Goal: Check status

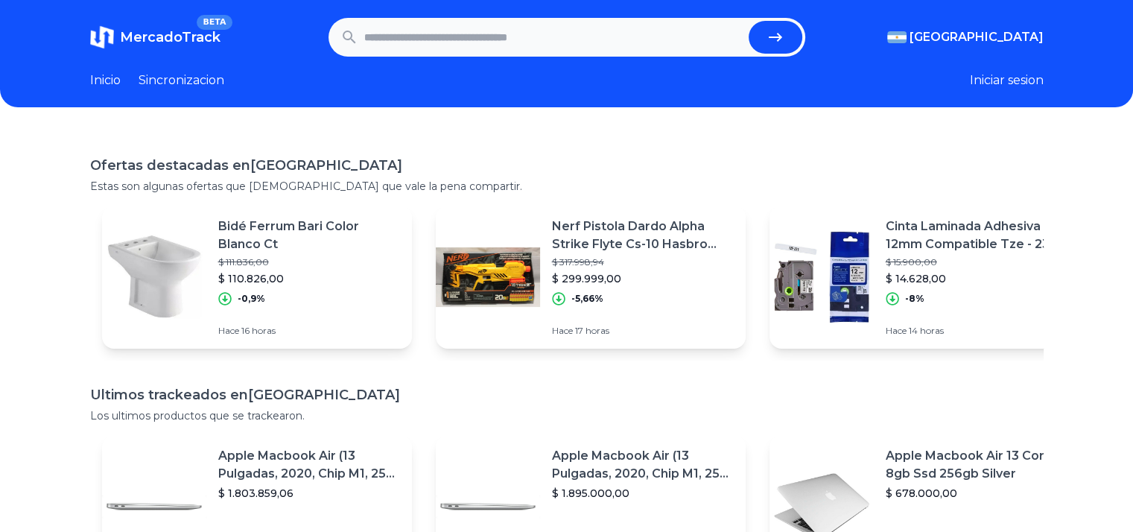
click at [537, 42] on input "text" at bounding box center [553, 37] width 378 height 33
paste input "**********"
click at [777, 34] on icon "submit" at bounding box center [776, 37] width 18 height 18
type input "**********"
